Goal: Use online tool/utility: Utilize a website feature to perform a specific function

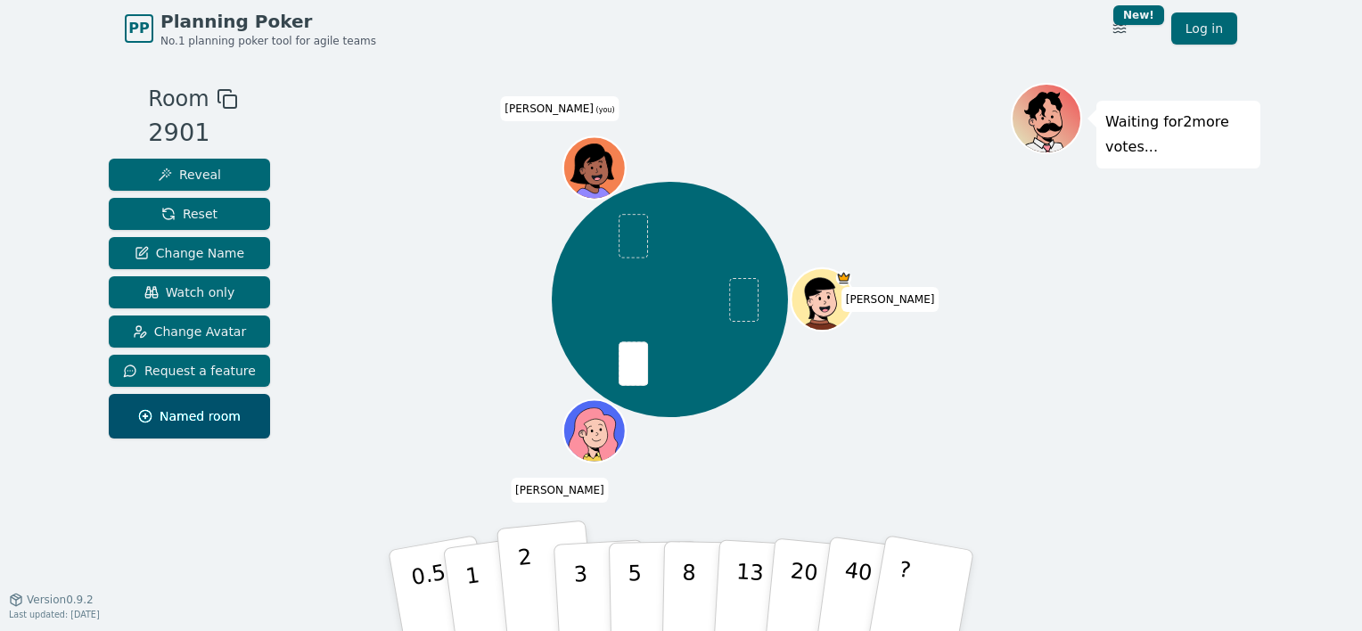
click at [535, 590] on button "2" at bounding box center [547, 591] width 102 height 142
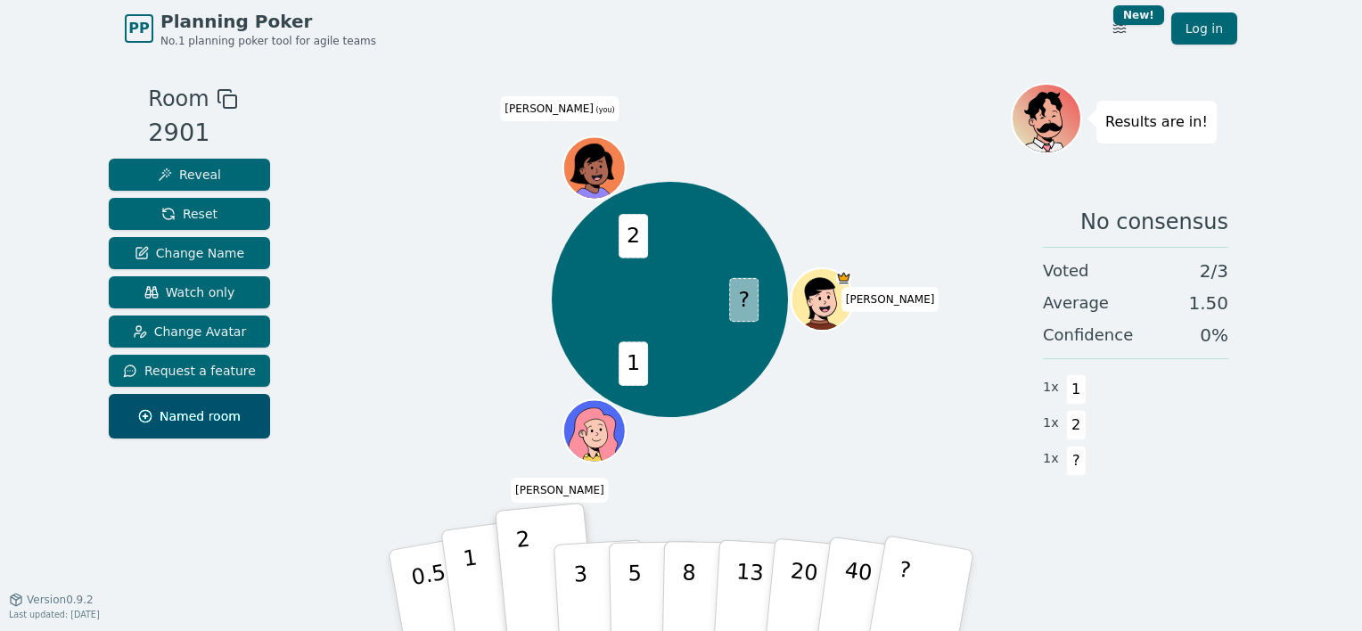
click at [470, 580] on p "1" at bounding box center [475, 592] width 27 height 97
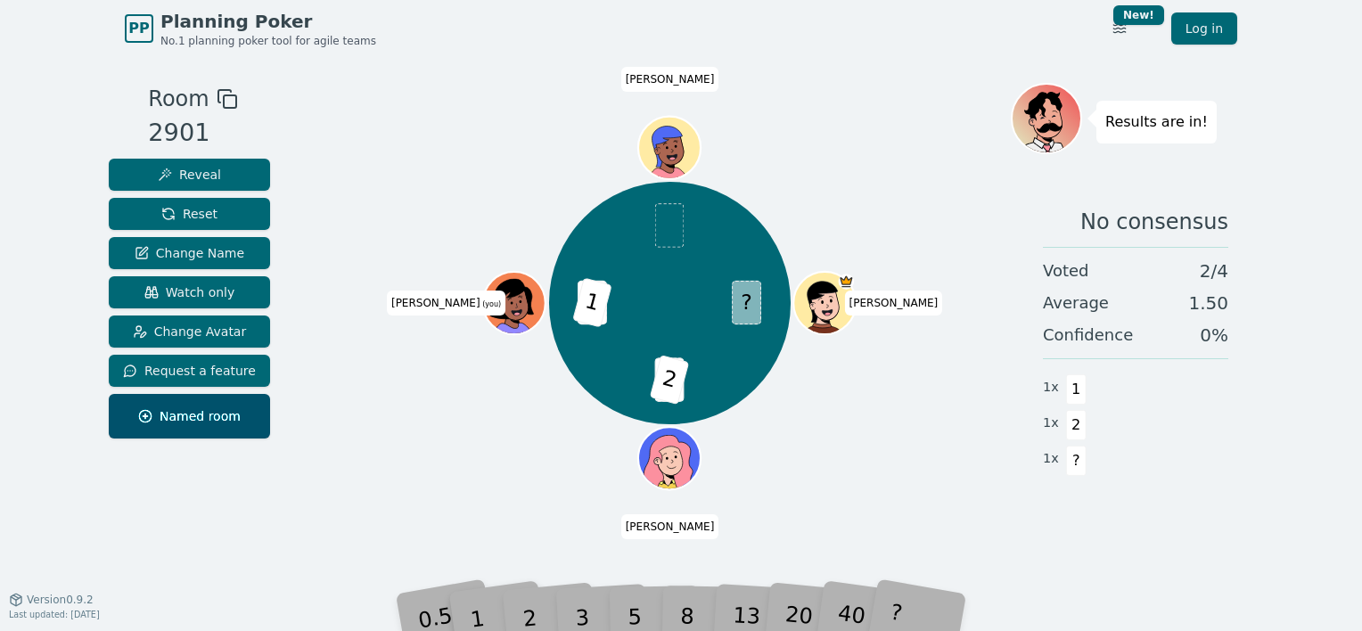
click at [368, 573] on div "Room 2901 Reveal Reset Change Name Watch only Change Avatar Request a feature N…" at bounding box center [681, 328] width 1158 height 542
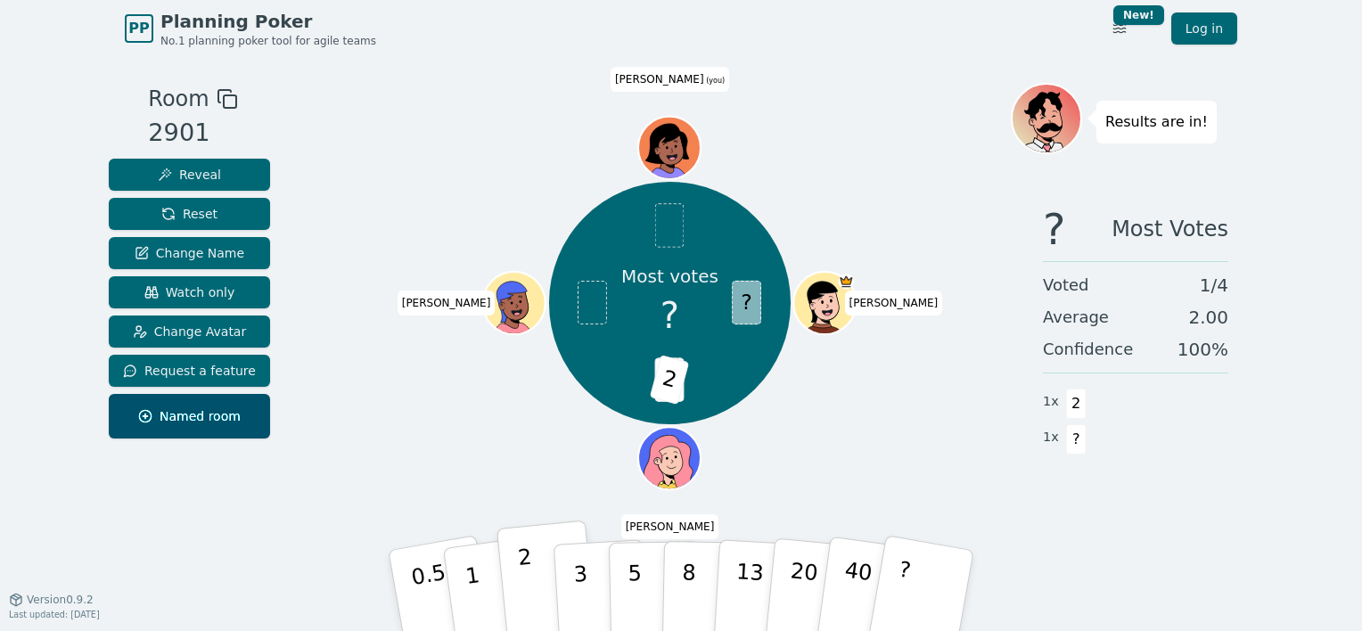
click at [522, 580] on p "2" at bounding box center [528, 592] width 23 height 97
click at [228, 560] on div "Room 2901 Reveal Reset Change Name Watch only Change Avatar Request a feature N…" at bounding box center [190, 328] width 176 height 490
click at [463, 583] on button "1" at bounding box center [493, 591] width 106 height 144
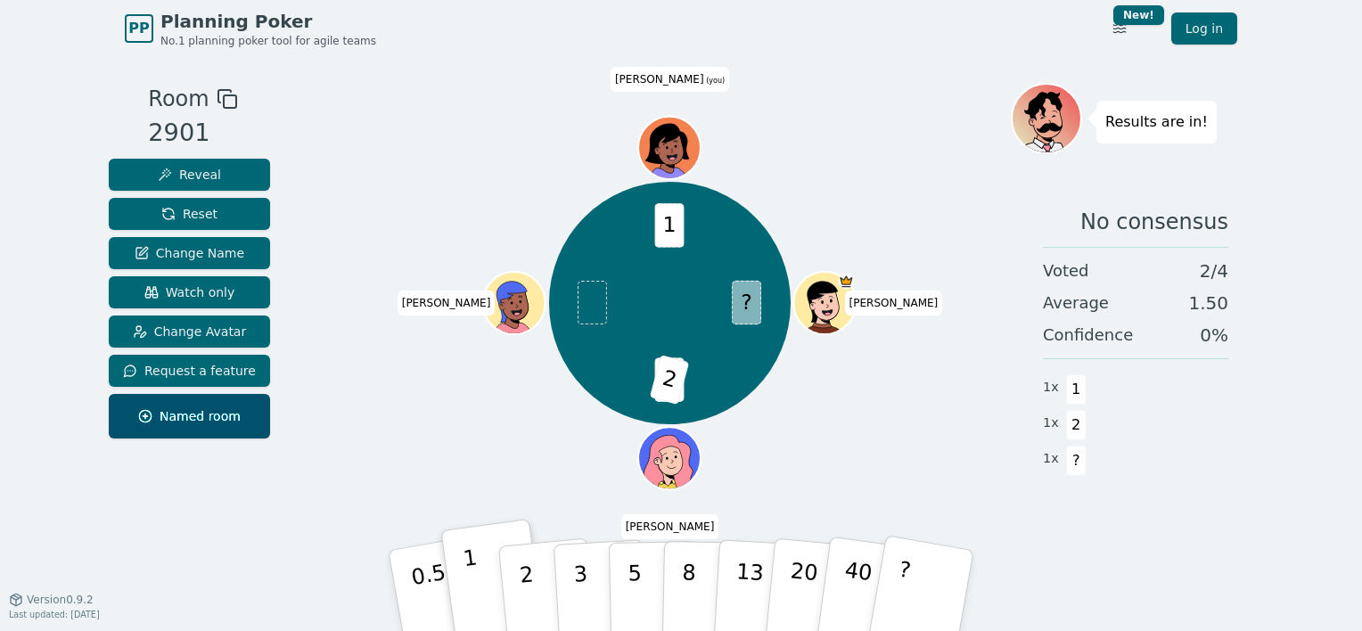
click at [471, 574] on p "1" at bounding box center [475, 592] width 27 height 97
click at [334, 561] on div "? 1 2 1 Brendan josh Adam ALEX (you)" at bounding box center [670, 328] width 682 height 490
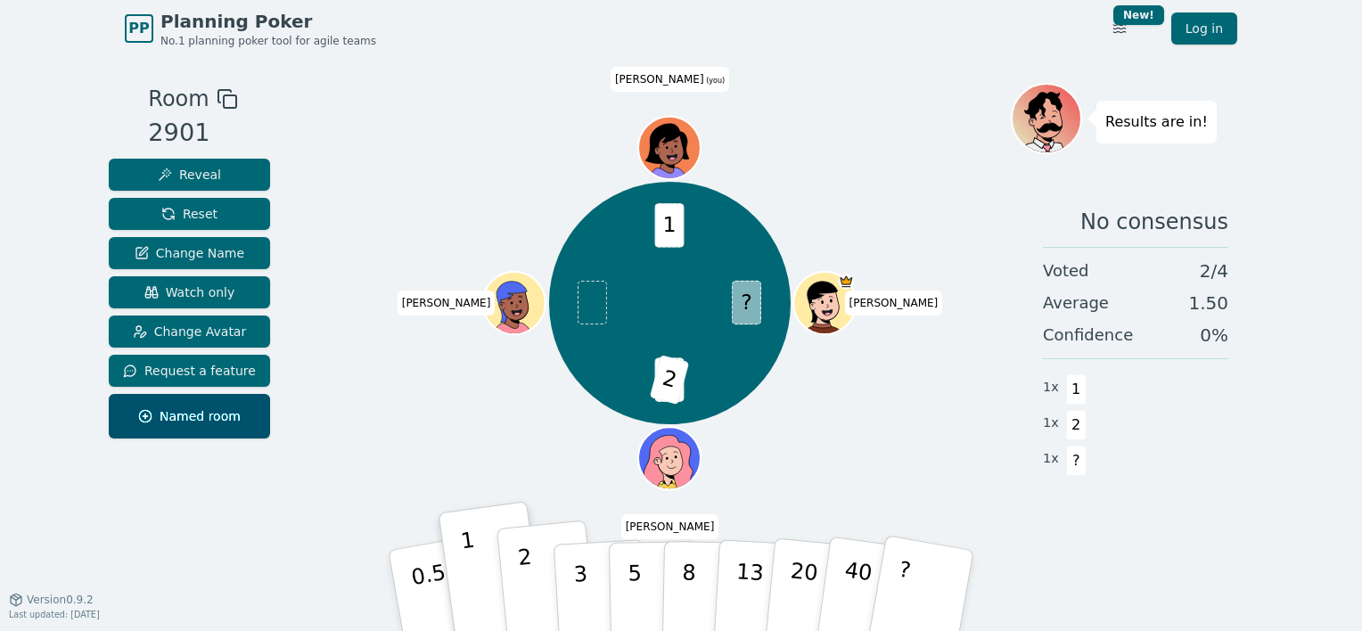
click at [542, 591] on button "2" at bounding box center [547, 591] width 102 height 142
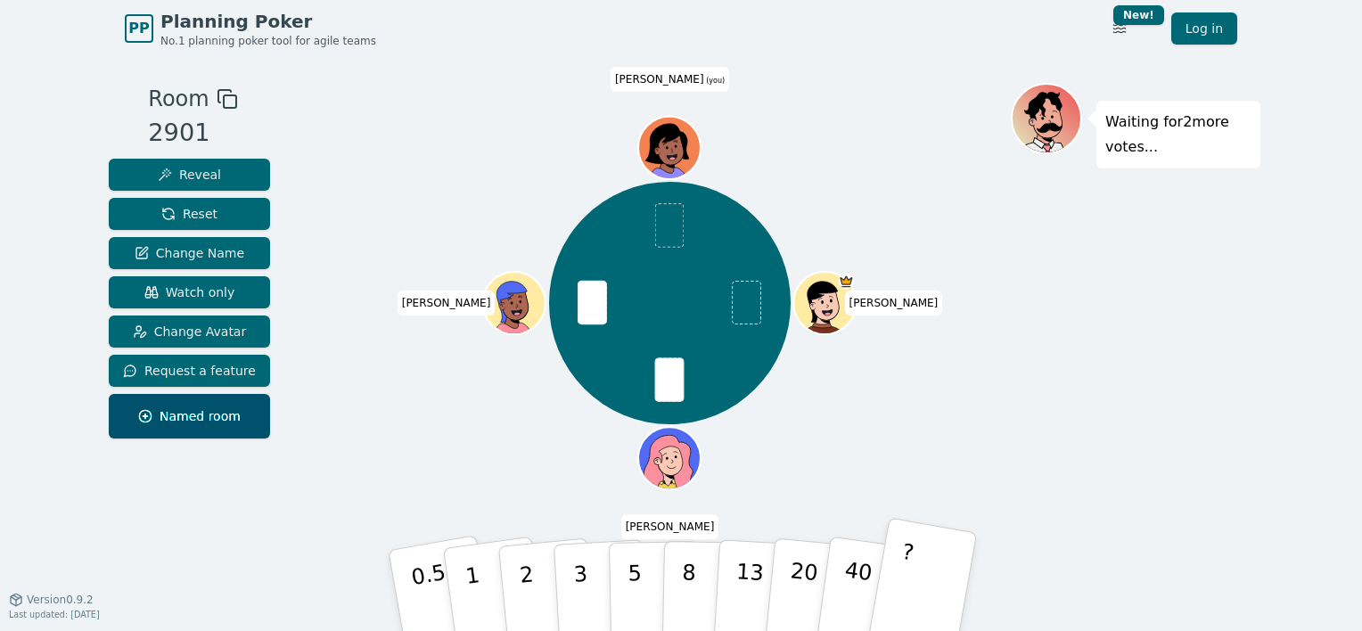
click at [936, 576] on button "?" at bounding box center [921, 590] width 111 height 147
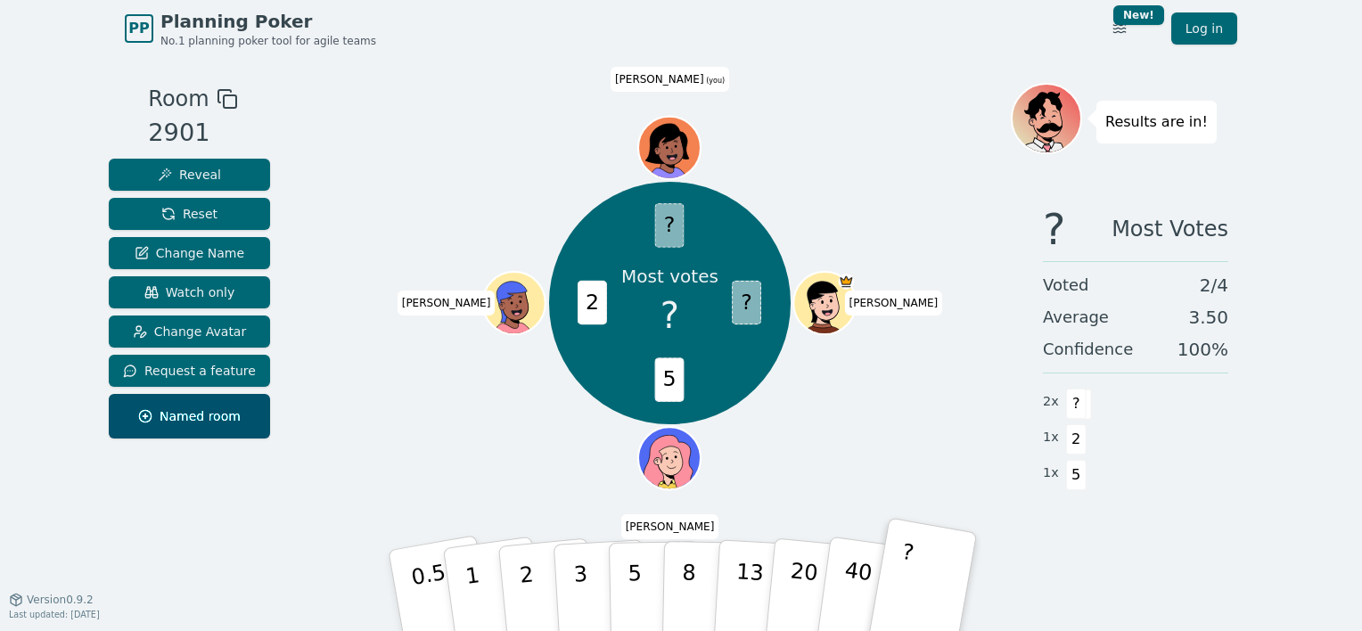
click at [900, 588] on p "?" at bounding box center [902, 587] width 28 height 97
click at [854, 588] on p "40" at bounding box center [856, 589] width 40 height 99
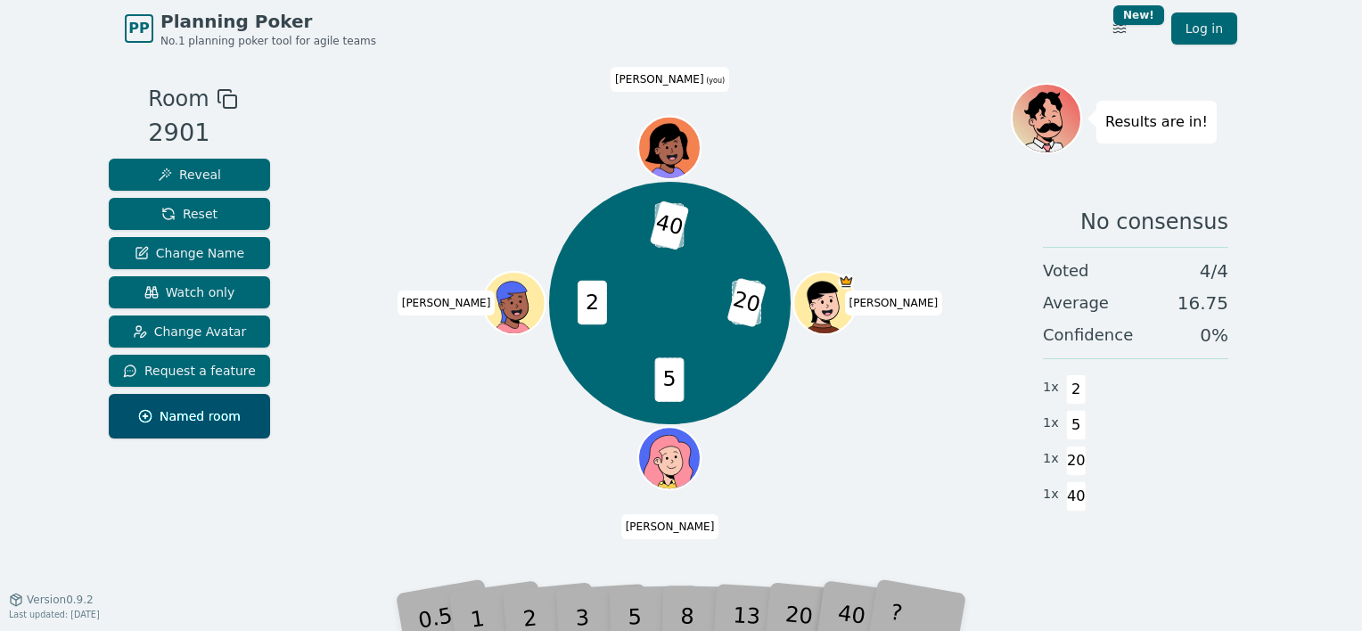
click at [820, 554] on div "? 20 5 2 ? 40 Brendan josh Adam ALEX (you)" at bounding box center [670, 328] width 682 height 490
